Goal: Task Accomplishment & Management: Manage account settings

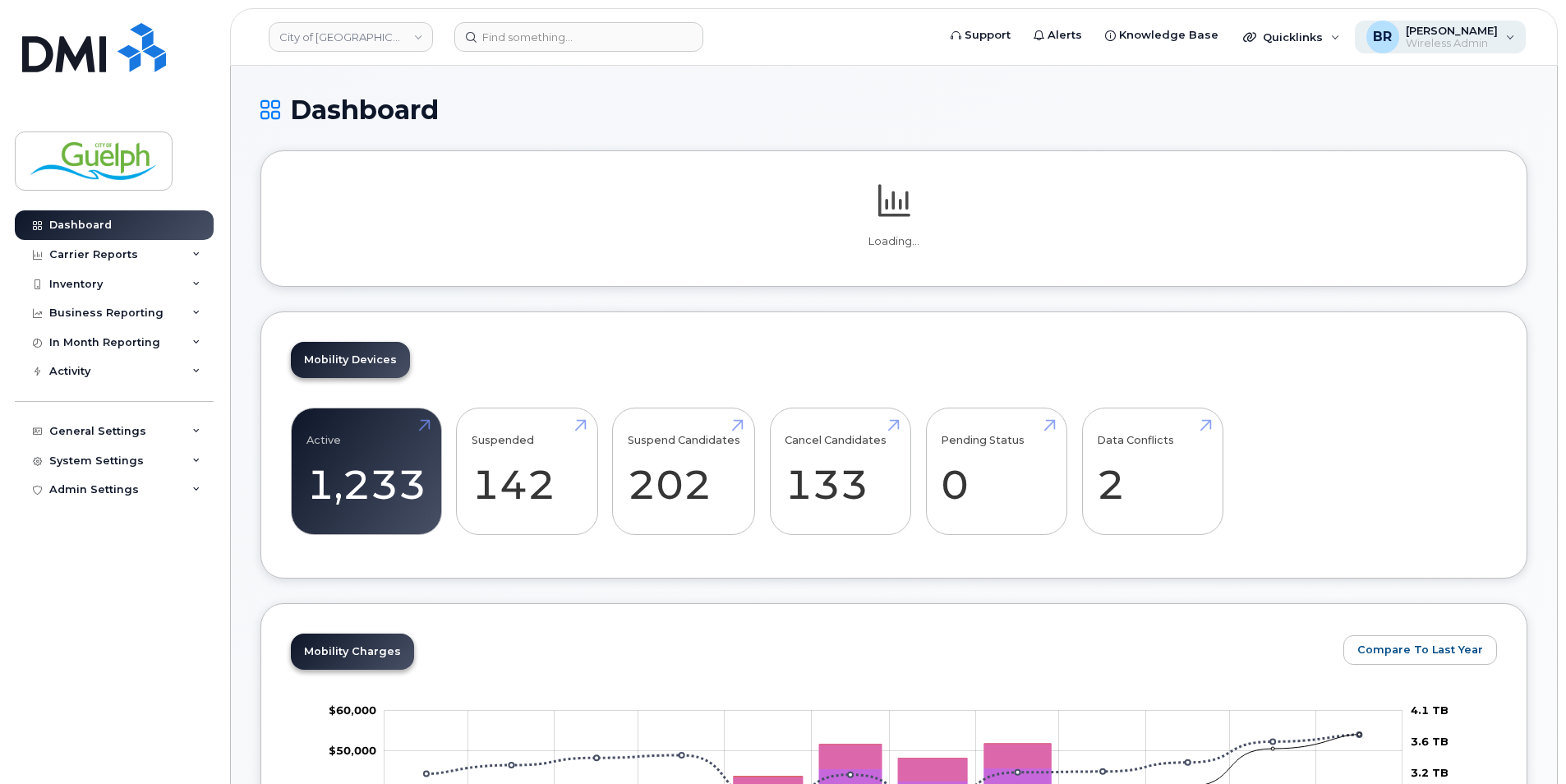
drag, startPoint x: 0, startPoint y: 0, endPoint x: 1500, endPoint y: 39, distance: 1500.5
click at [1500, 39] on div "BR [PERSON_NAME] Wireless Admin" at bounding box center [1441, 37] width 172 height 33
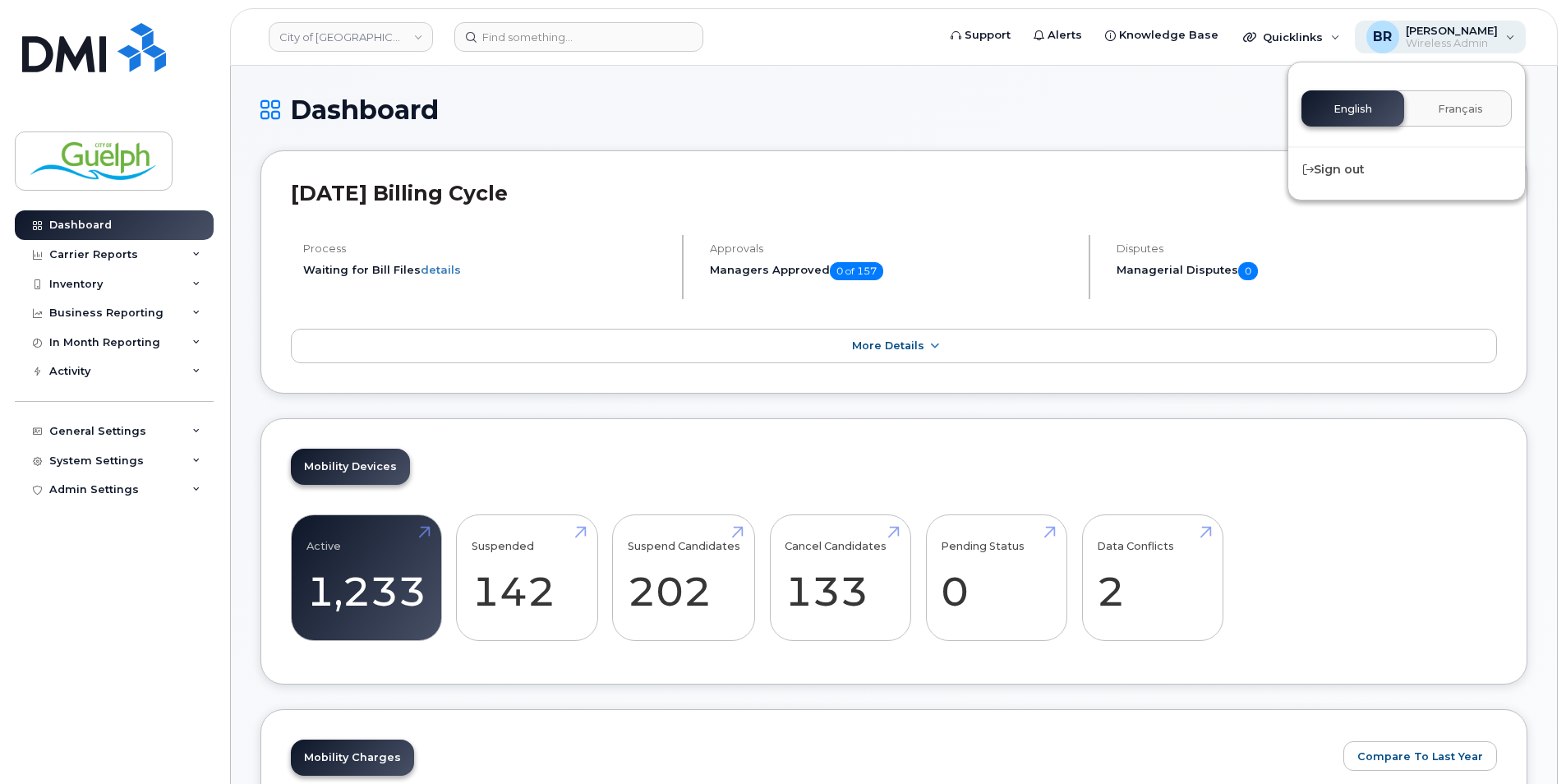
click at [1500, 39] on div "BR [PERSON_NAME] Wireless Admin" at bounding box center [1441, 37] width 172 height 33
click at [106, 493] on div "Admin Settings" at bounding box center [94, 490] width 89 height 13
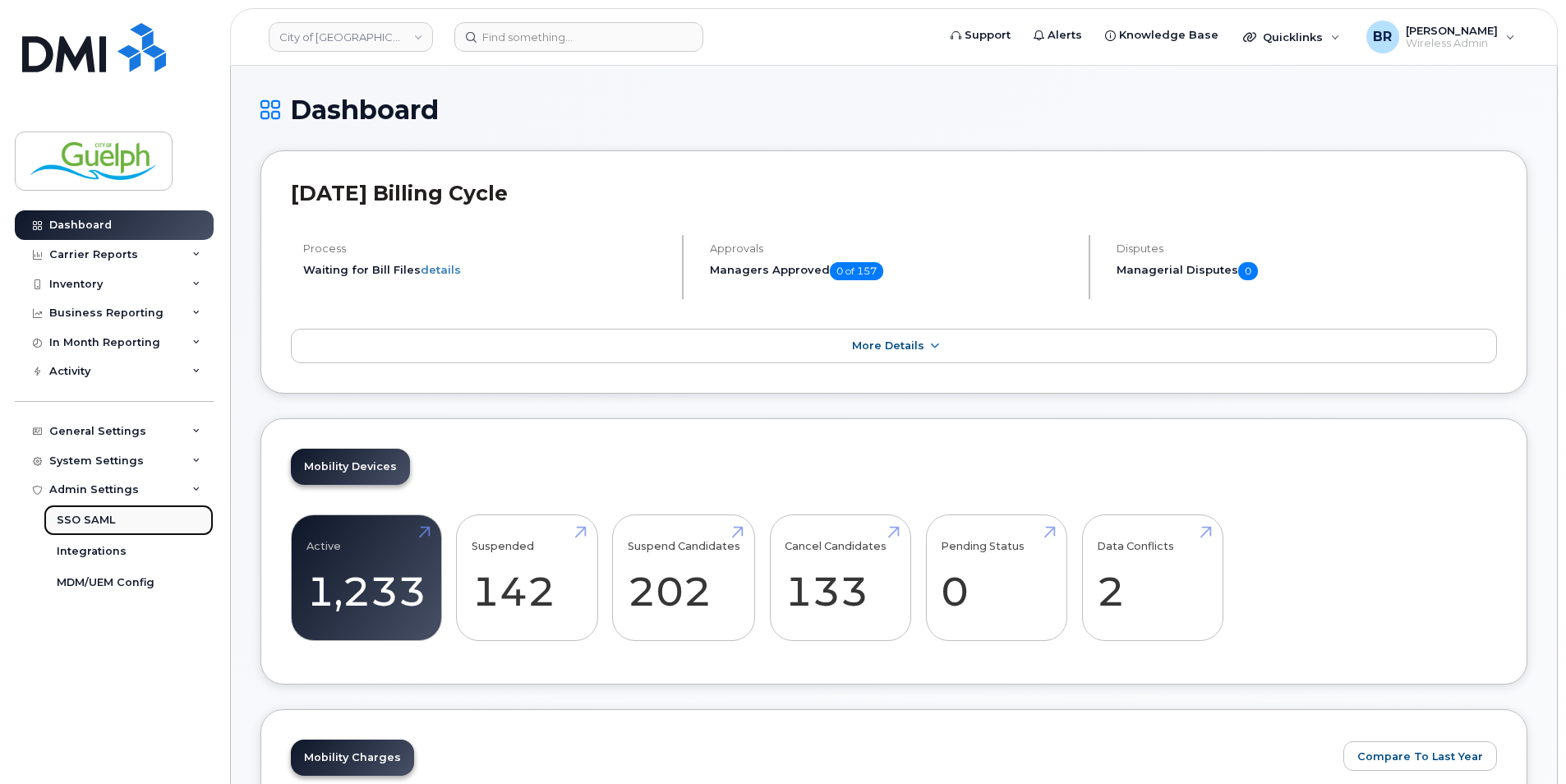
click at [122, 525] on link "SSO SAML" at bounding box center [129, 520] width 170 height 31
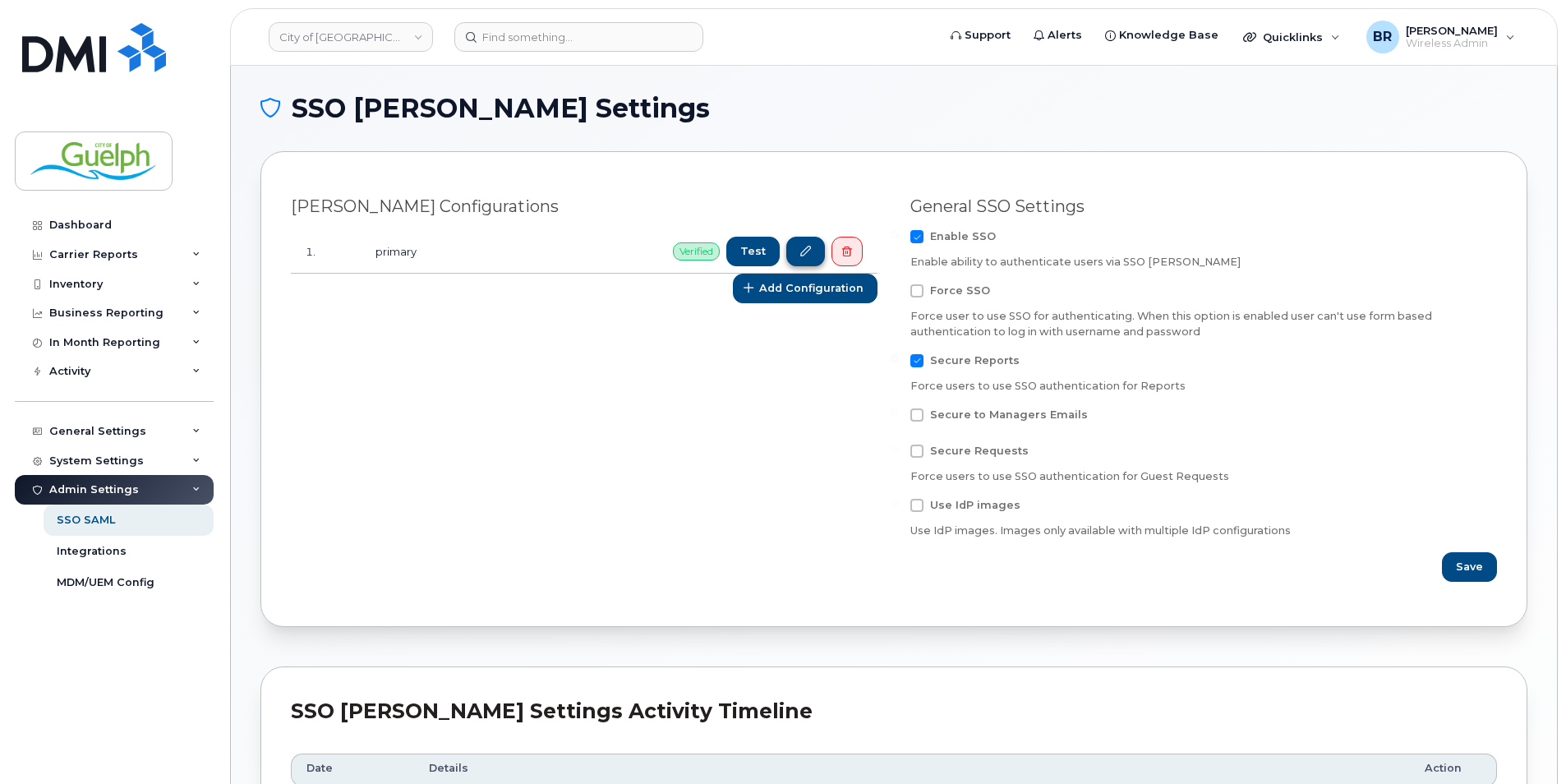
click at [806, 249] on icon at bounding box center [805, 251] width 11 height 11
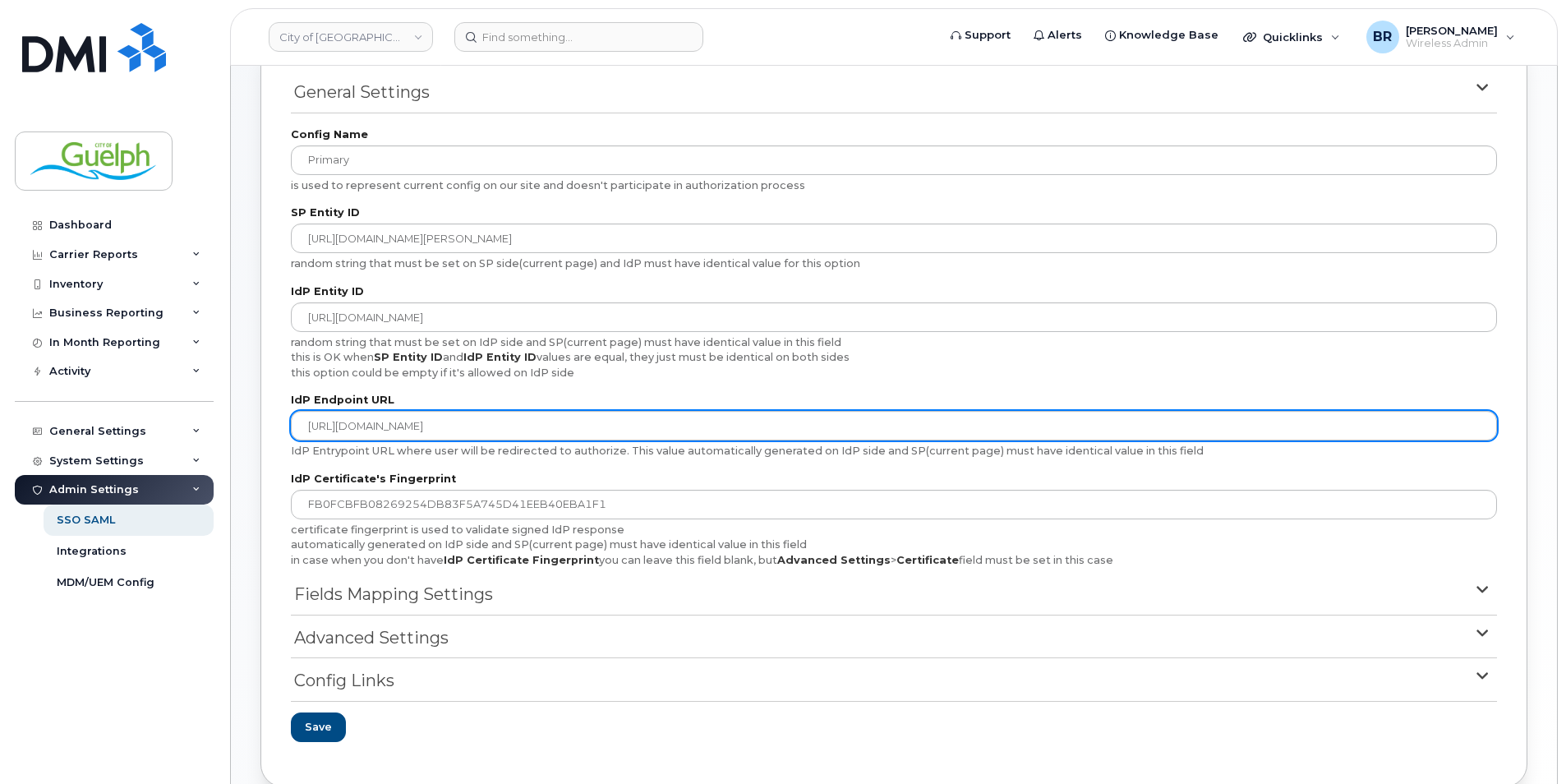
scroll to position [202, 0]
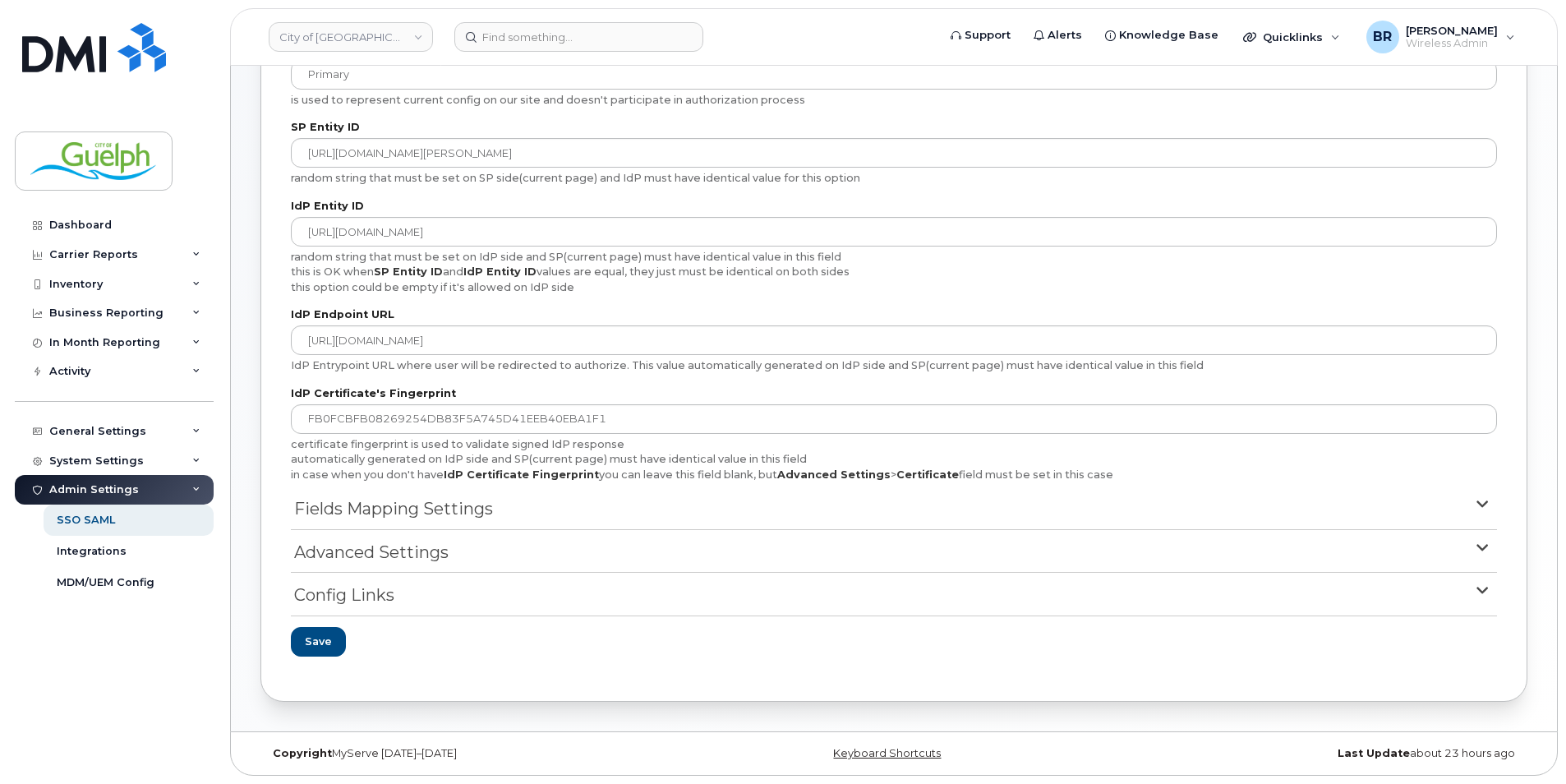
click at [1175, 552] on summary "Advanced Settings" at bounding box center [894, 557] width 1207 height 33
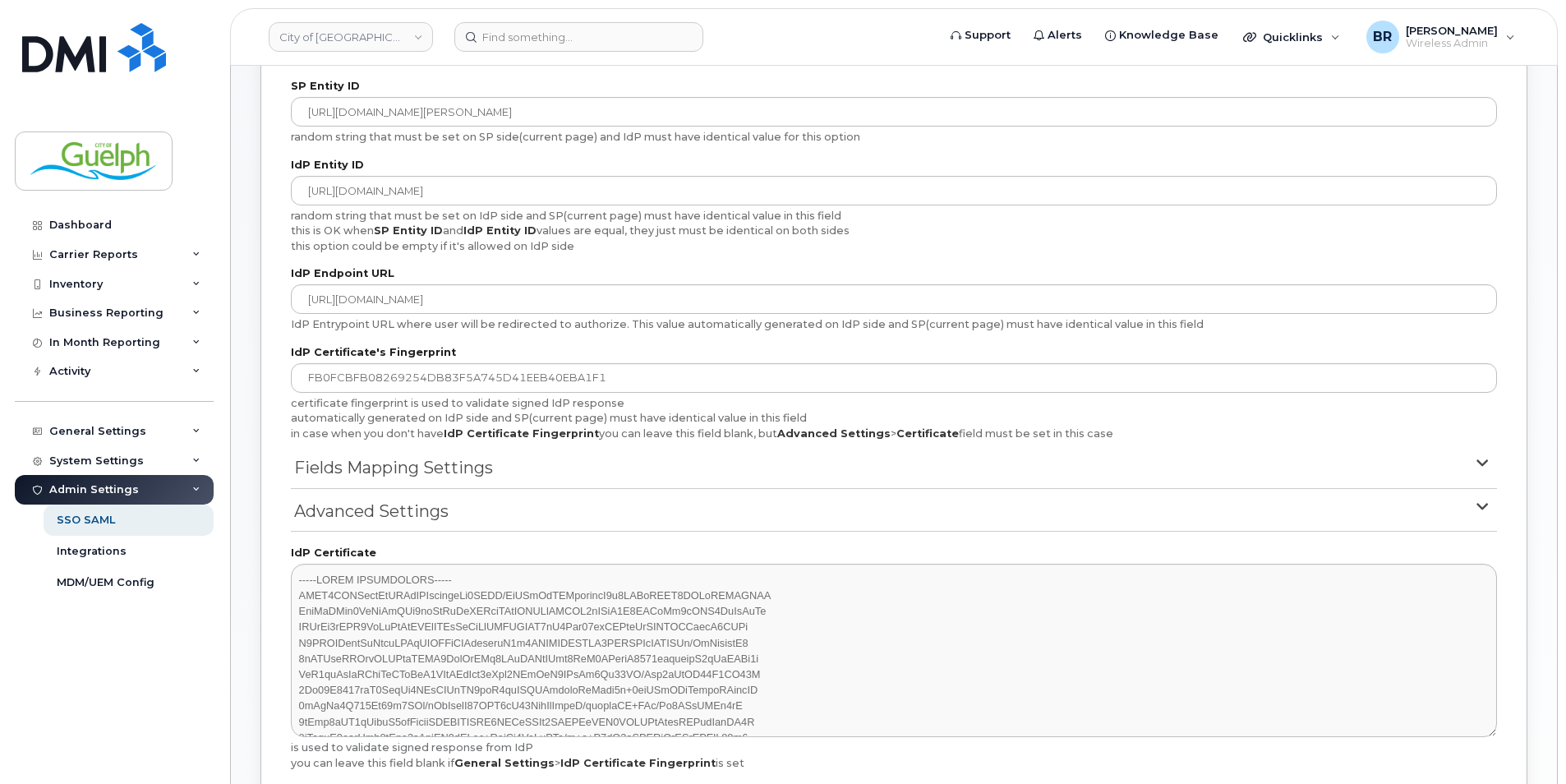
scroll to position [178, 0]
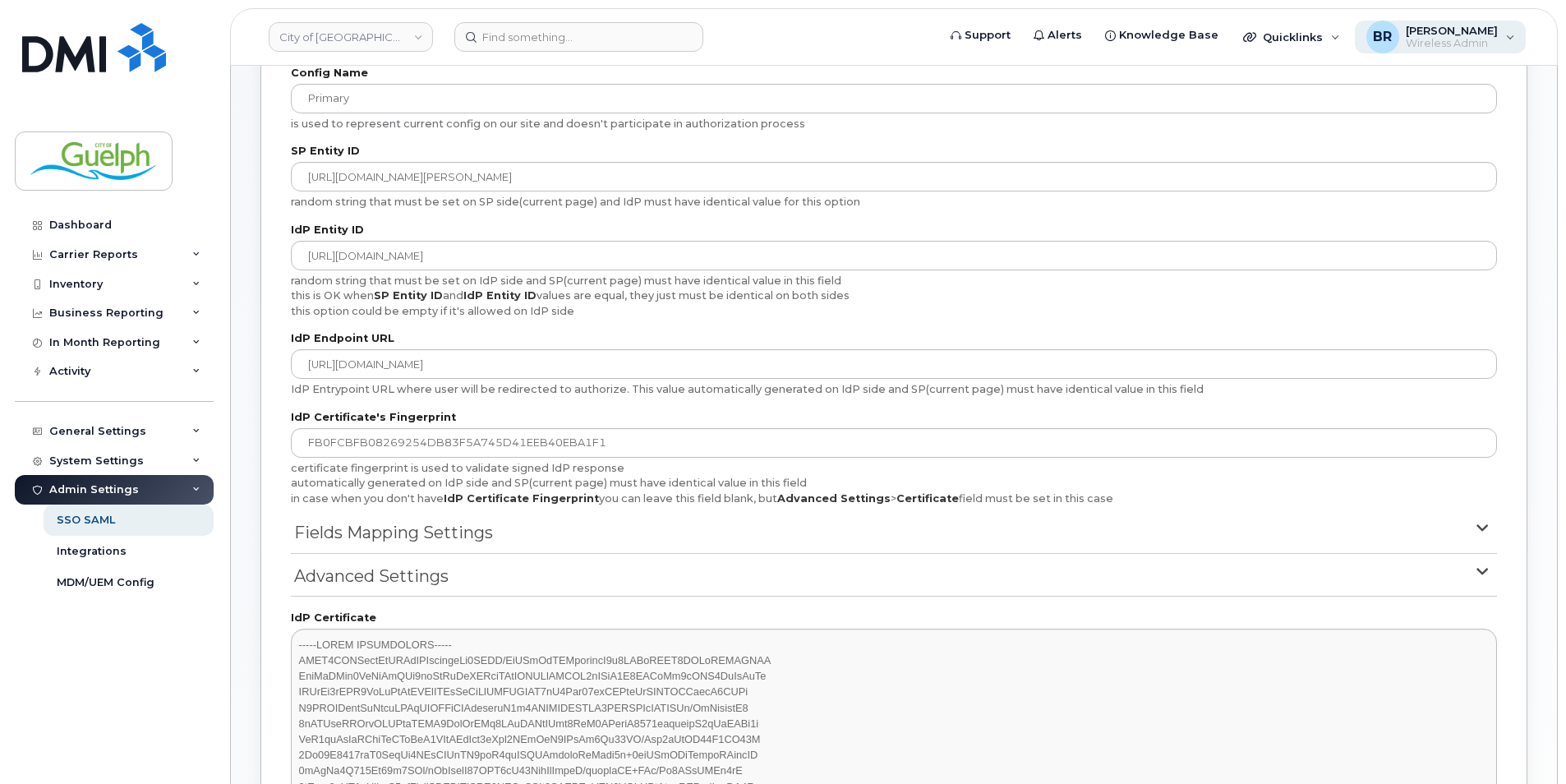
click at [1470, 27] on span "[PERSON_NAME]" at bounding box center [1451, 31] width 92 height 13
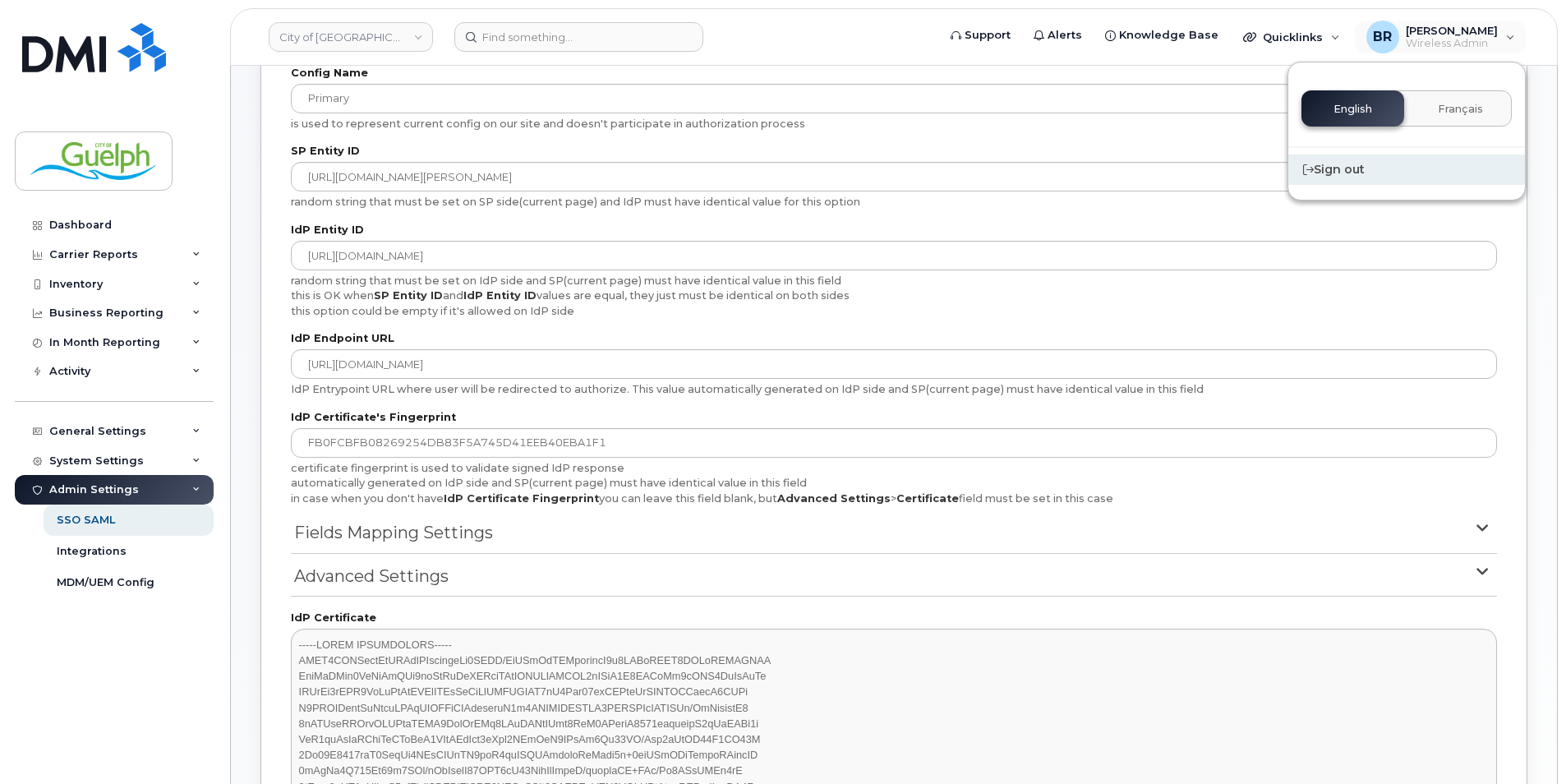
click at [1356, 166] on div "Sign out" at bounding box center [1407, 169] width 236 height 31
